Goal: Register for event/course

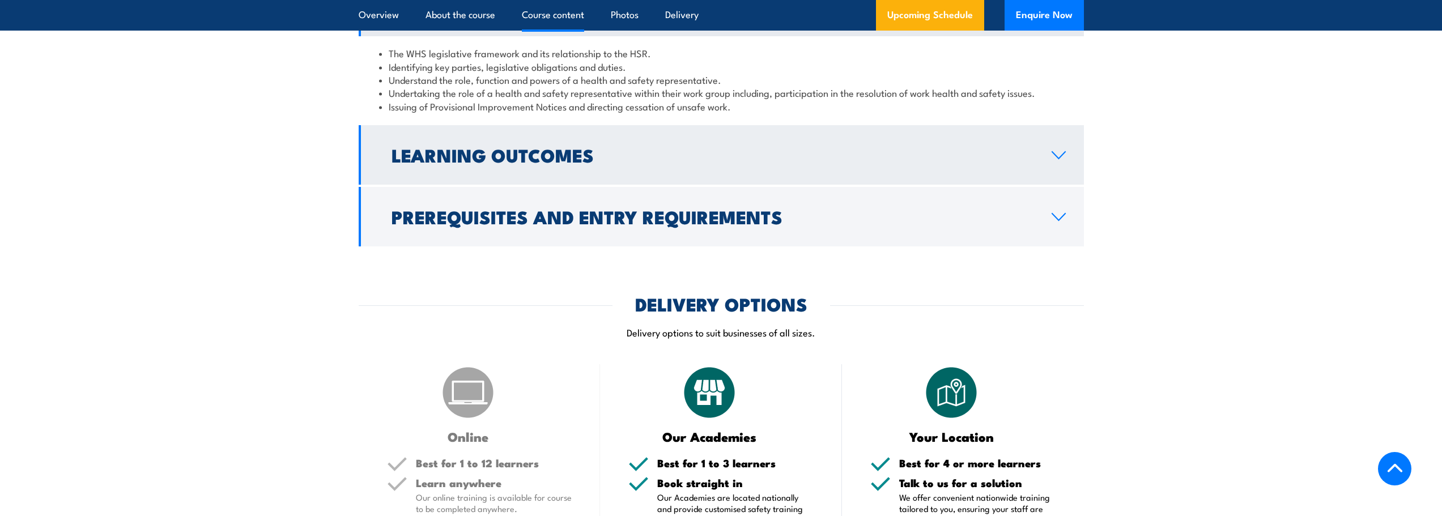
scroll to position [1303, 0]
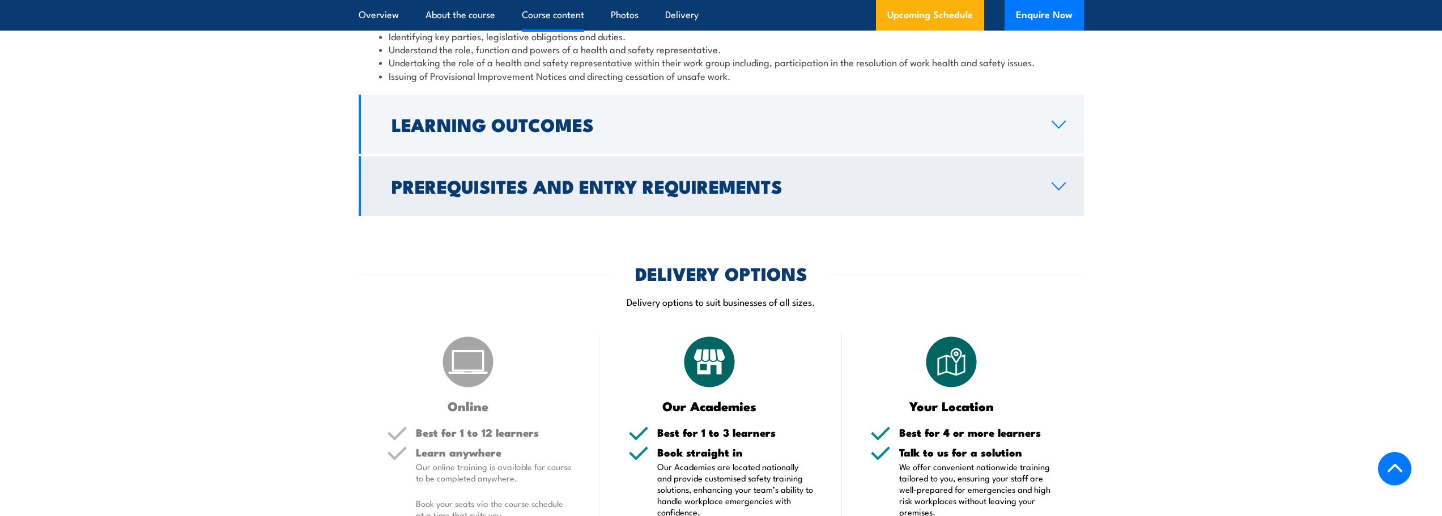
click at [1057, 191] on icon at bounding box center [1058, 186] width 15 height 9
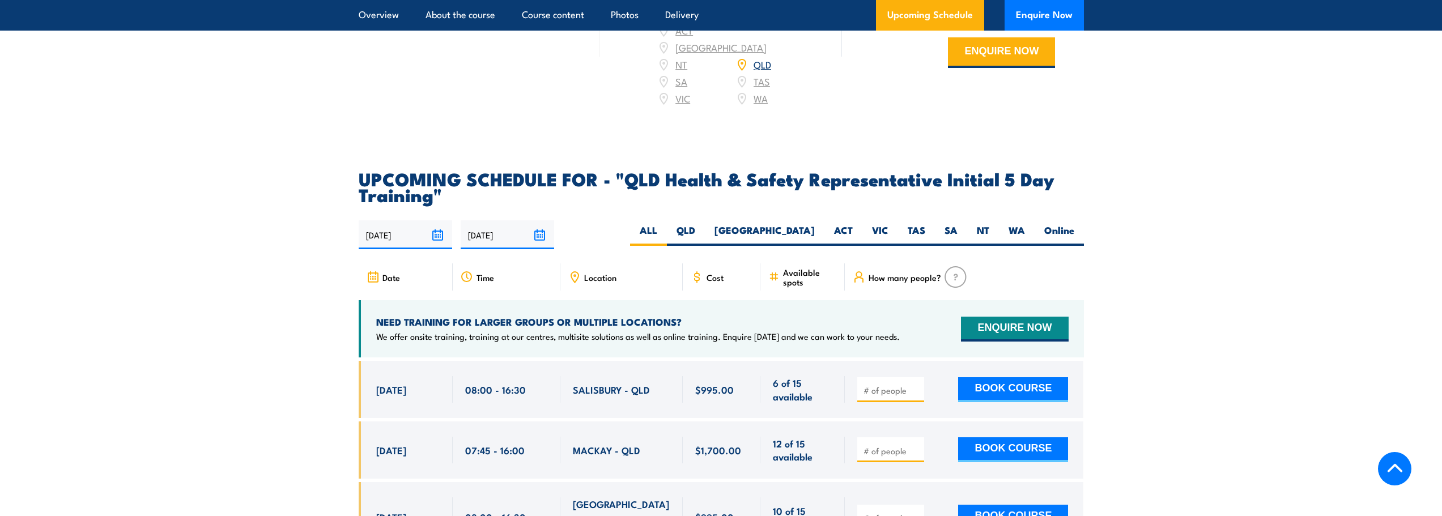
scroll to position [2493, 0]
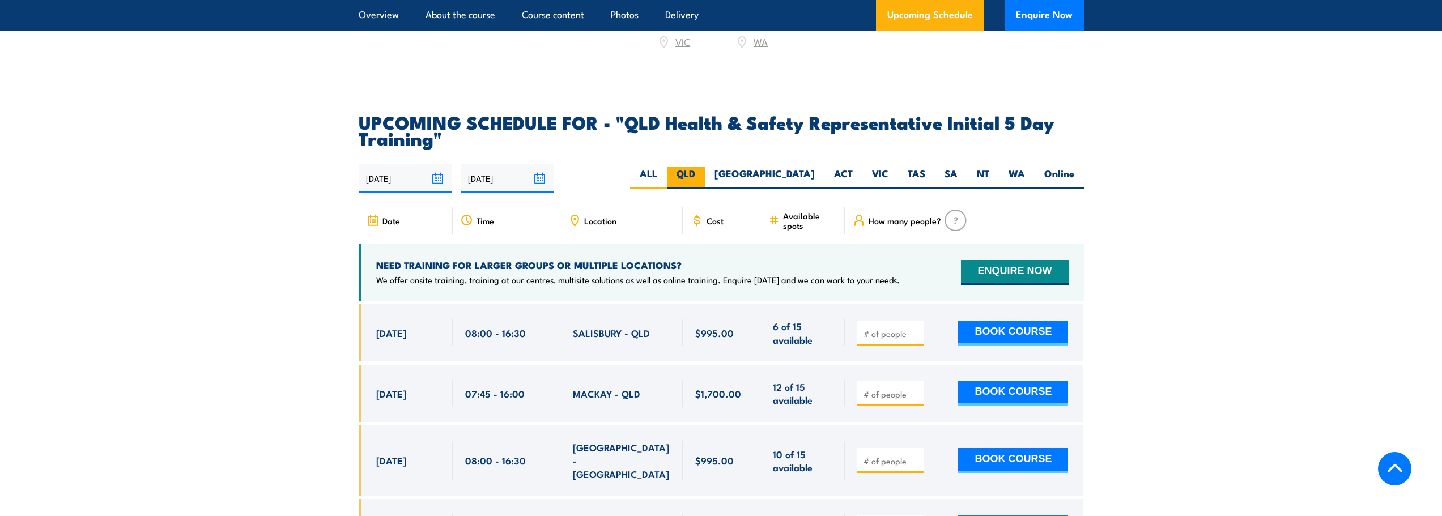
click at [705, 168] on label "QLD" at bounding box center [686, 178] width 38 height 22
click at [703, 168] on input "QLD" at bounding box center [698, 170] width 7 height 7
radio input "true"
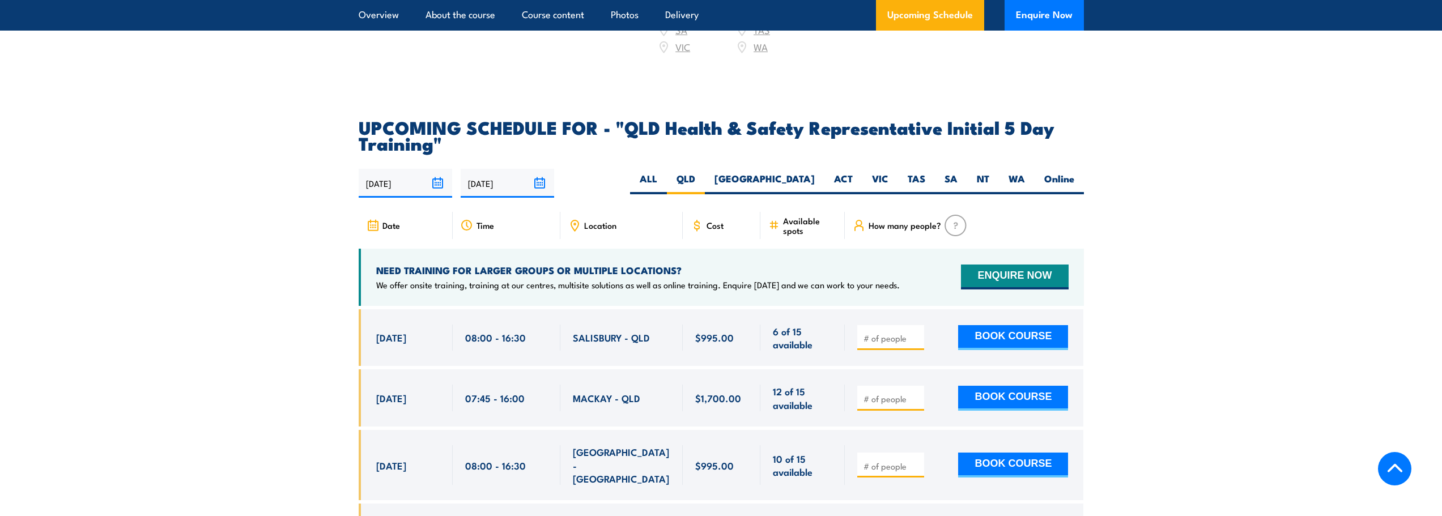
scroll to position [1905, 0]
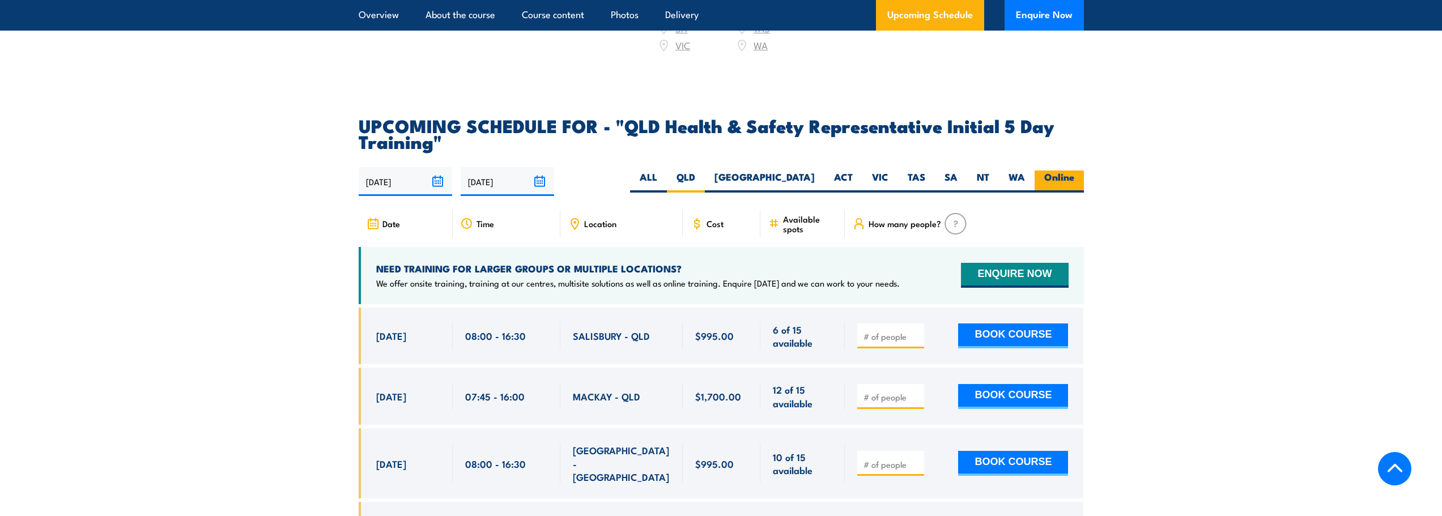
click at [1056, 172] on label "Online" at bounding box center [1059, 182] width 49 height 22
click at [1074, 172] on input "Online" at bounding box center [1077, 174] width 7 height 7
radio input "true"
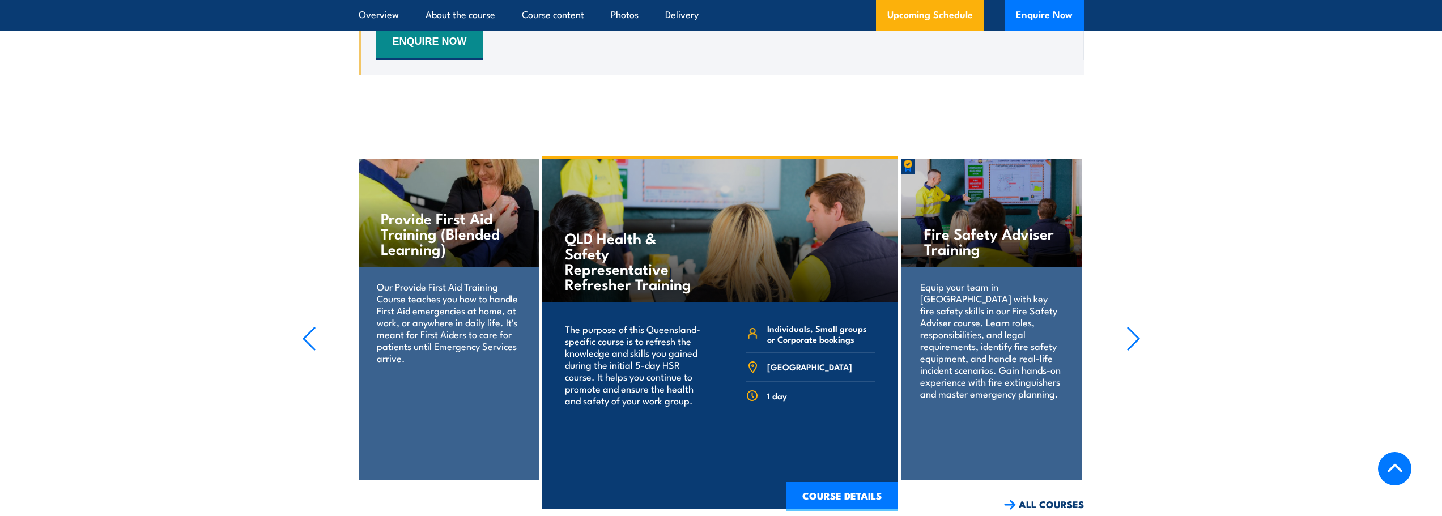
scroll to position [2302, 0]
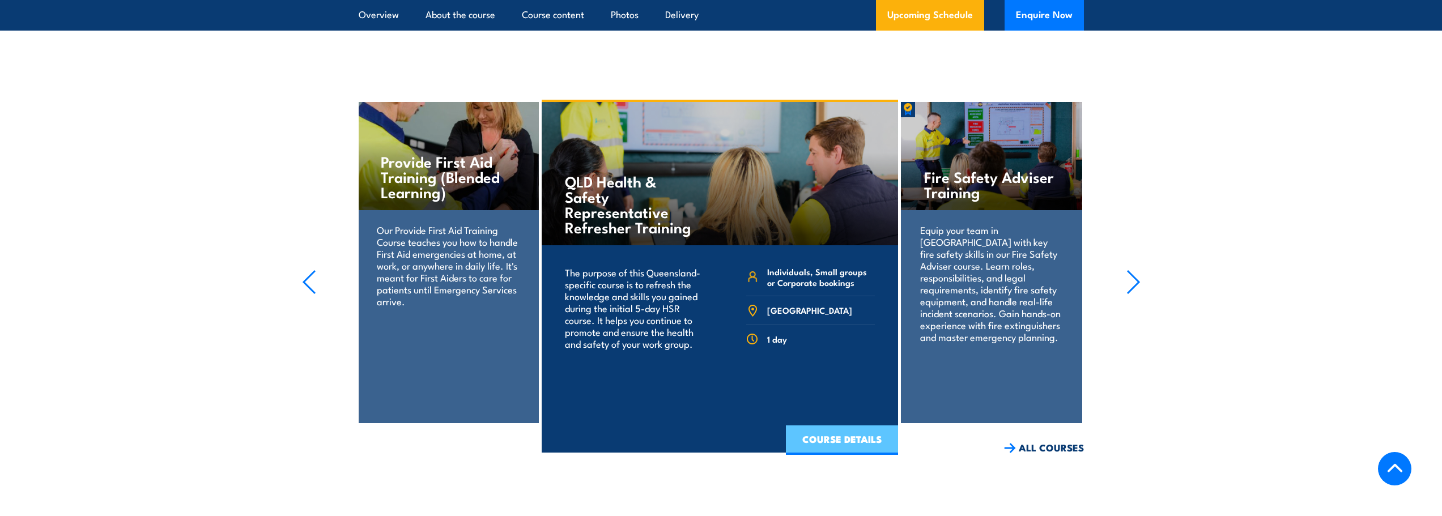
click at [833, 434] on link "COURSE DETAILS" at bounding box center [842, 440] width 112 height 29
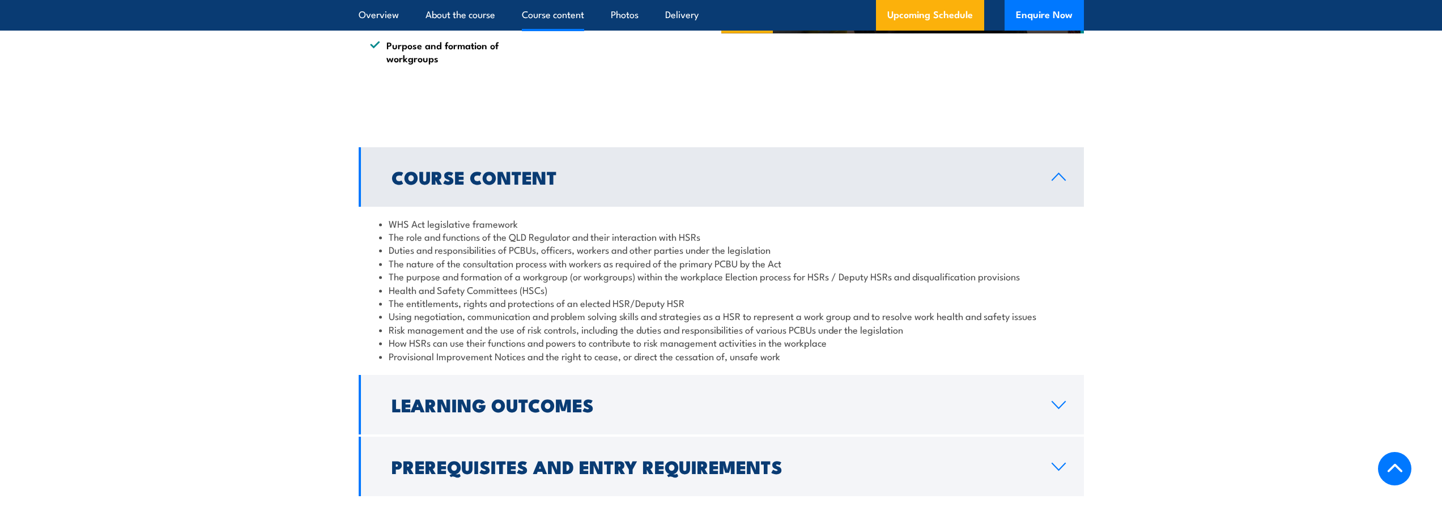
scroll to position [680, 0]
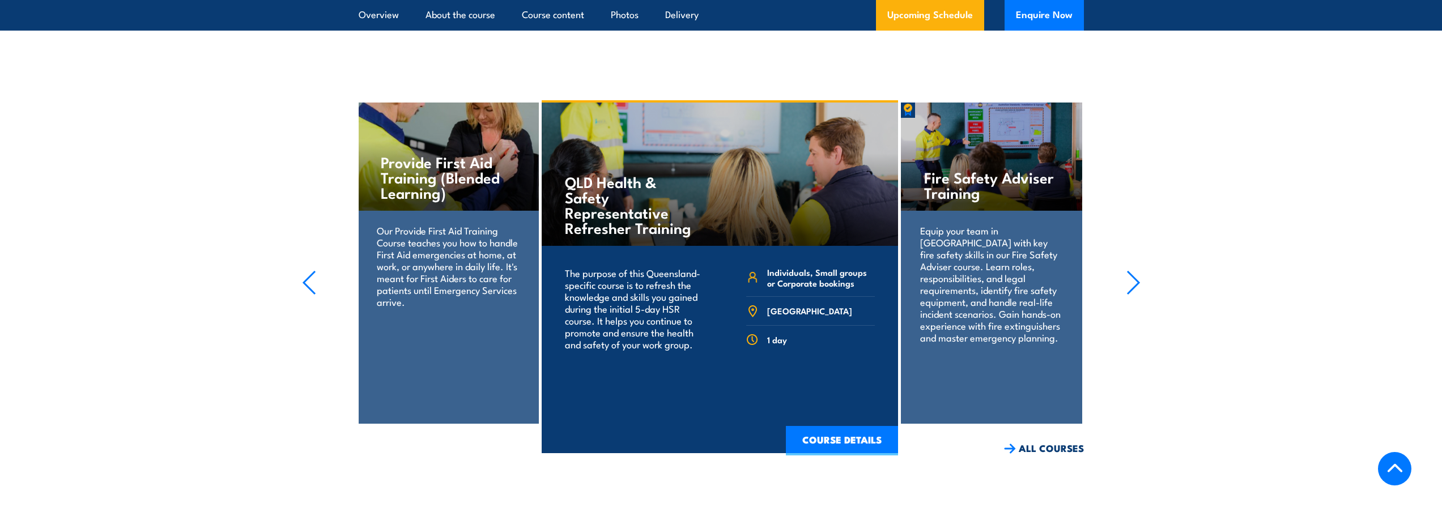
scroll to position [2302, 0]
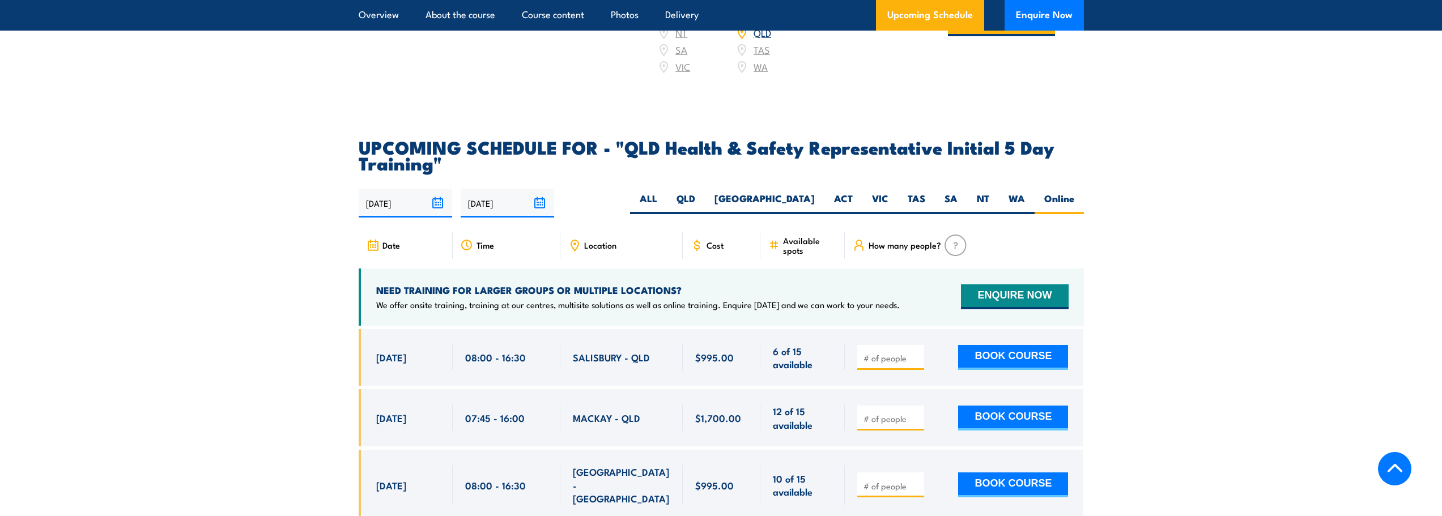
scroll to position [1905, 0]
